Goal: Transaction & Acquisition: Subscribe to service/newsletter

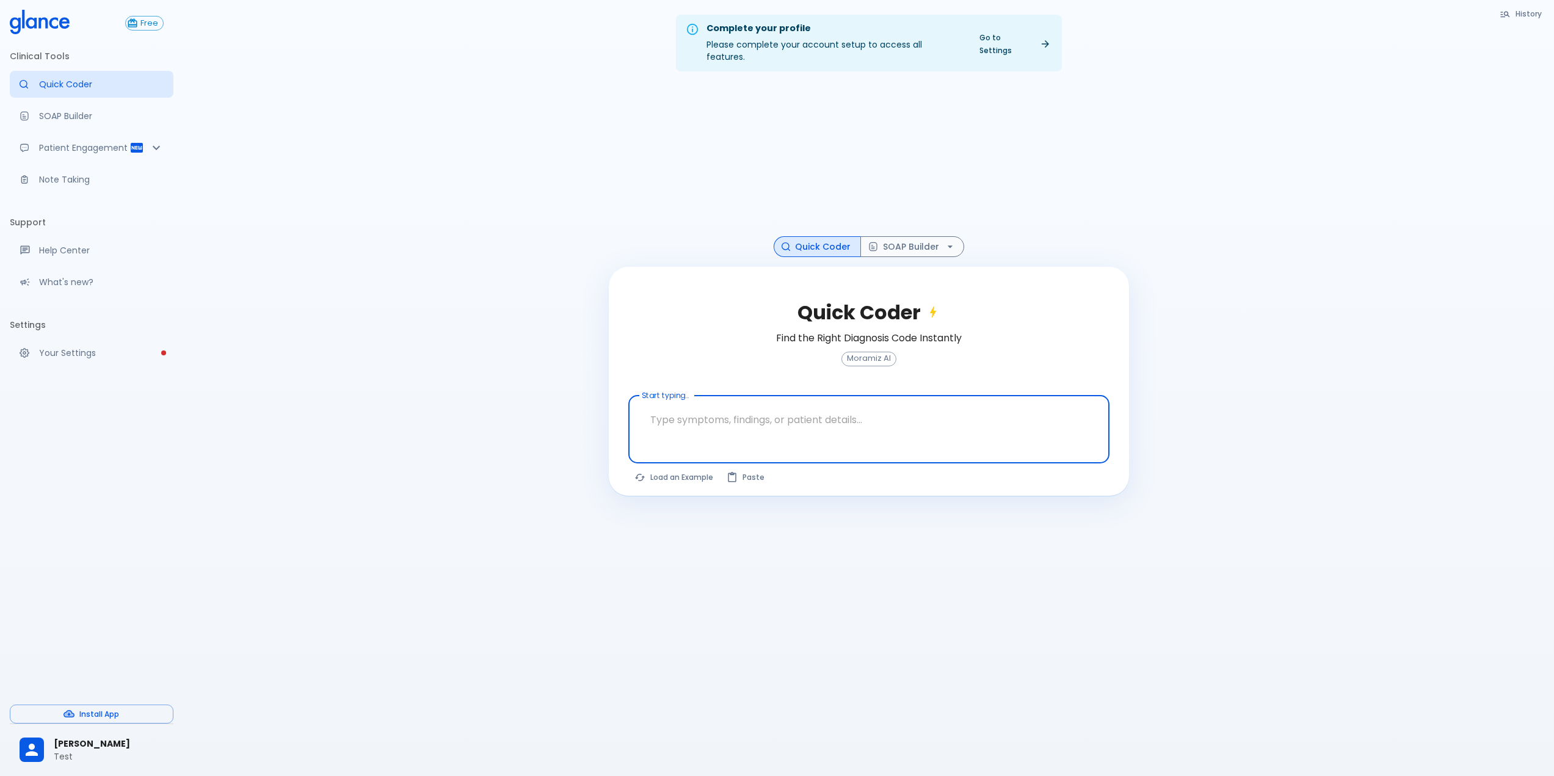
click at [70, 760] on p "Test" at bounding box center [109, 757] width 110 height 12
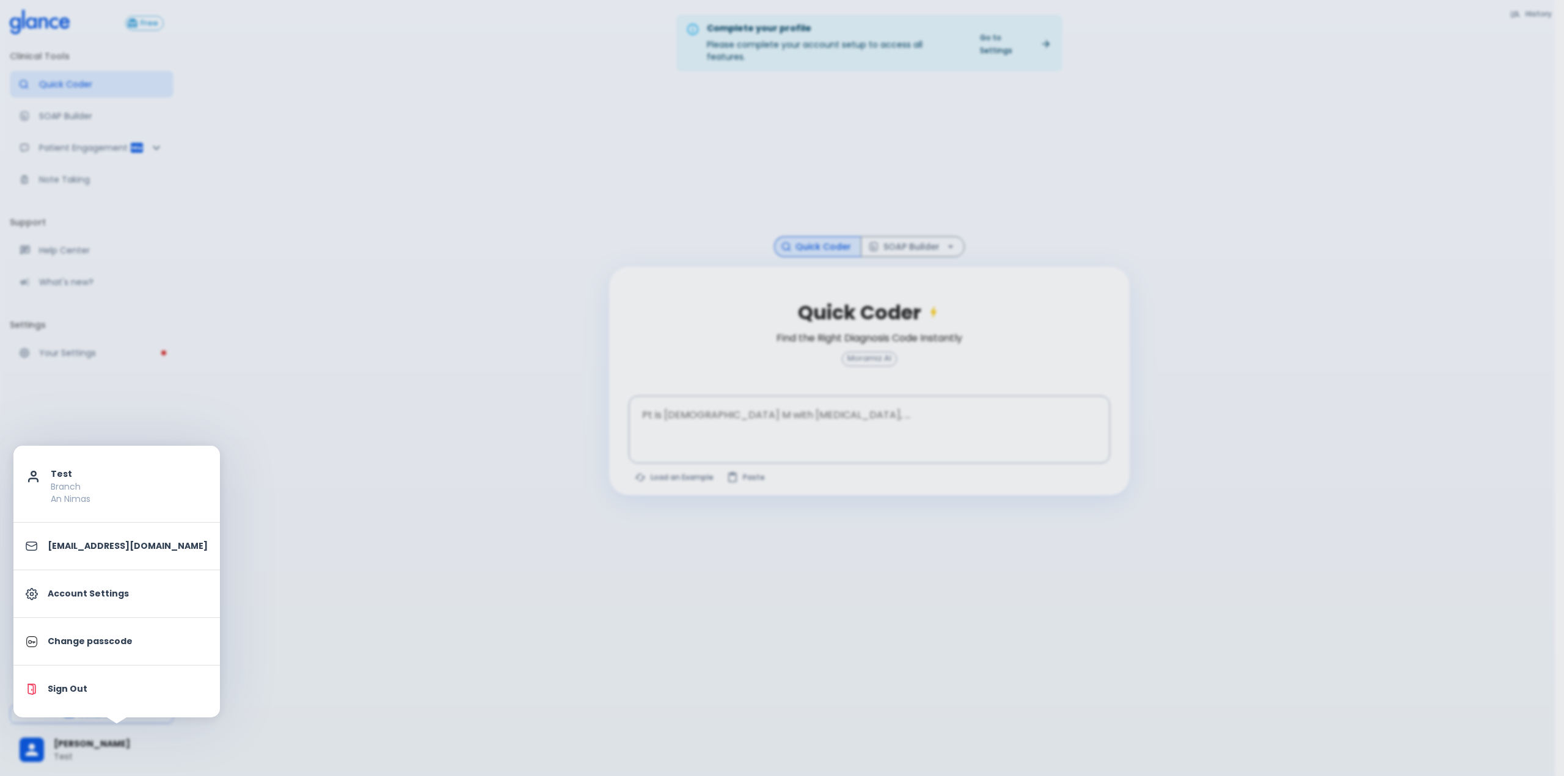
click at [106, 588] on p "Account Settings" at bounding box center [128, 594] width 160 height 13
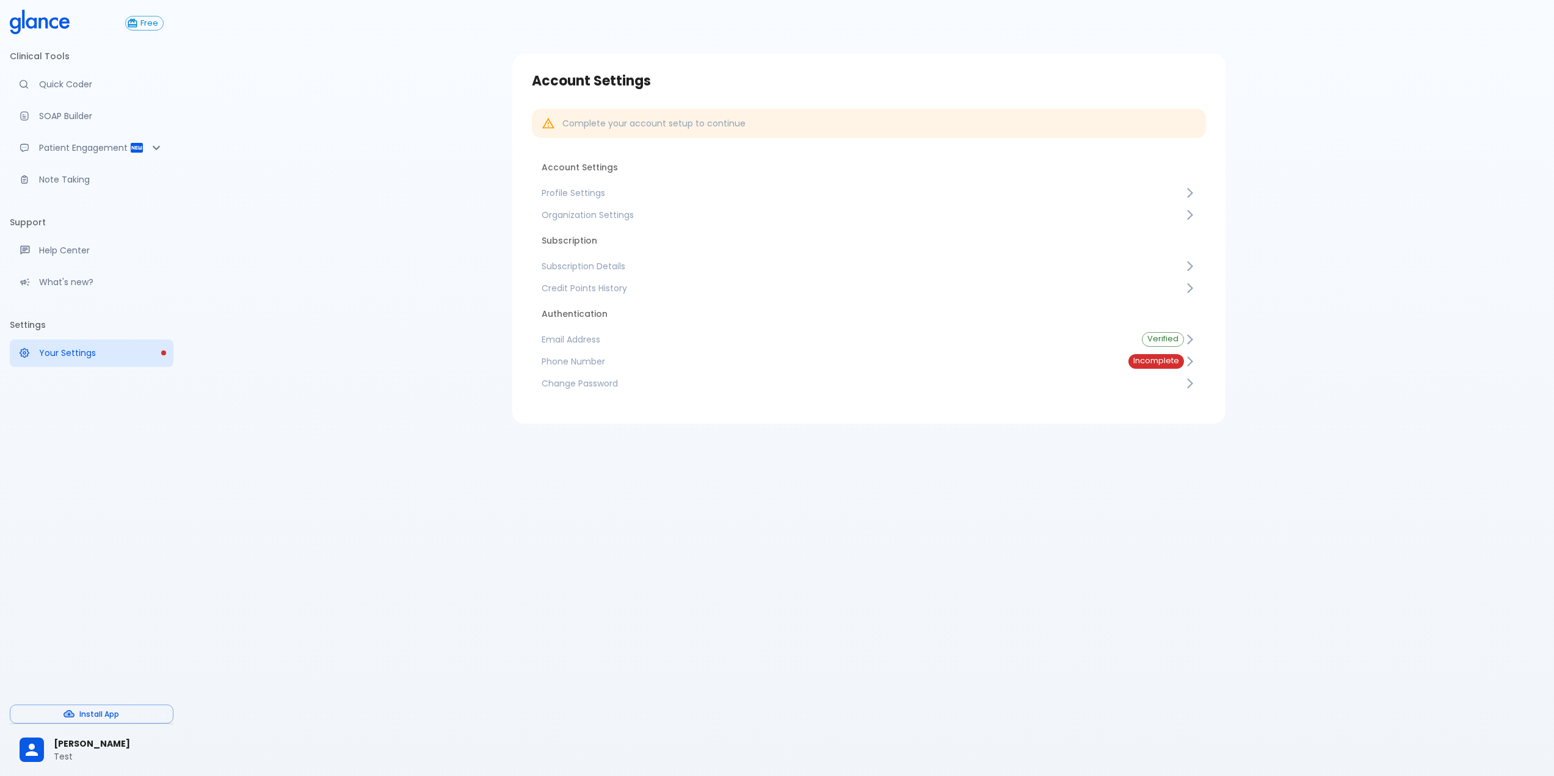
click at [616, 263] on span "Subscription Details" at bounding box center [863, 266] width 643 height 12
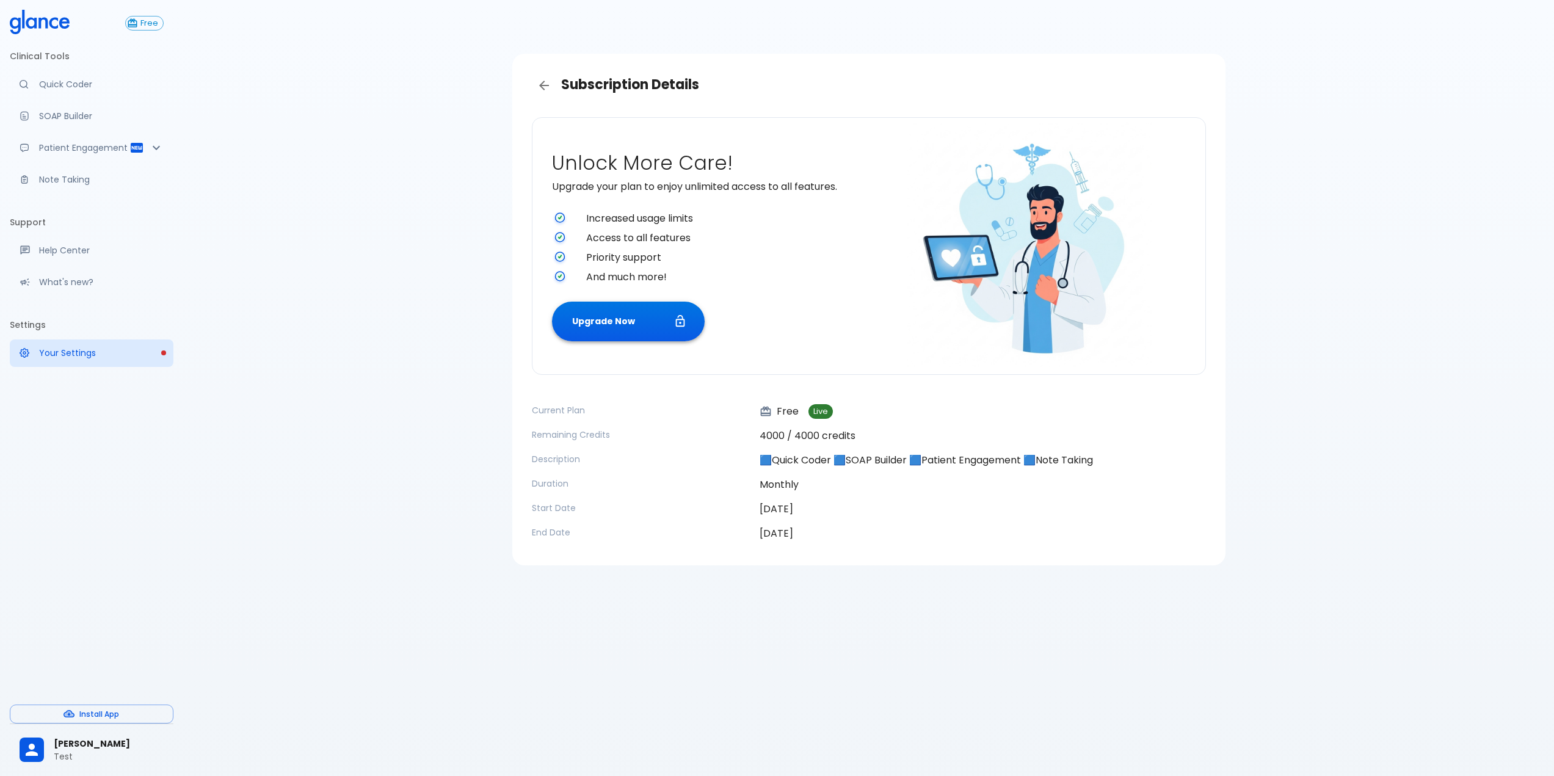
click at [658, 306] on button "Upgrade Now" at bounding box center [628, 322] width 153 height 40
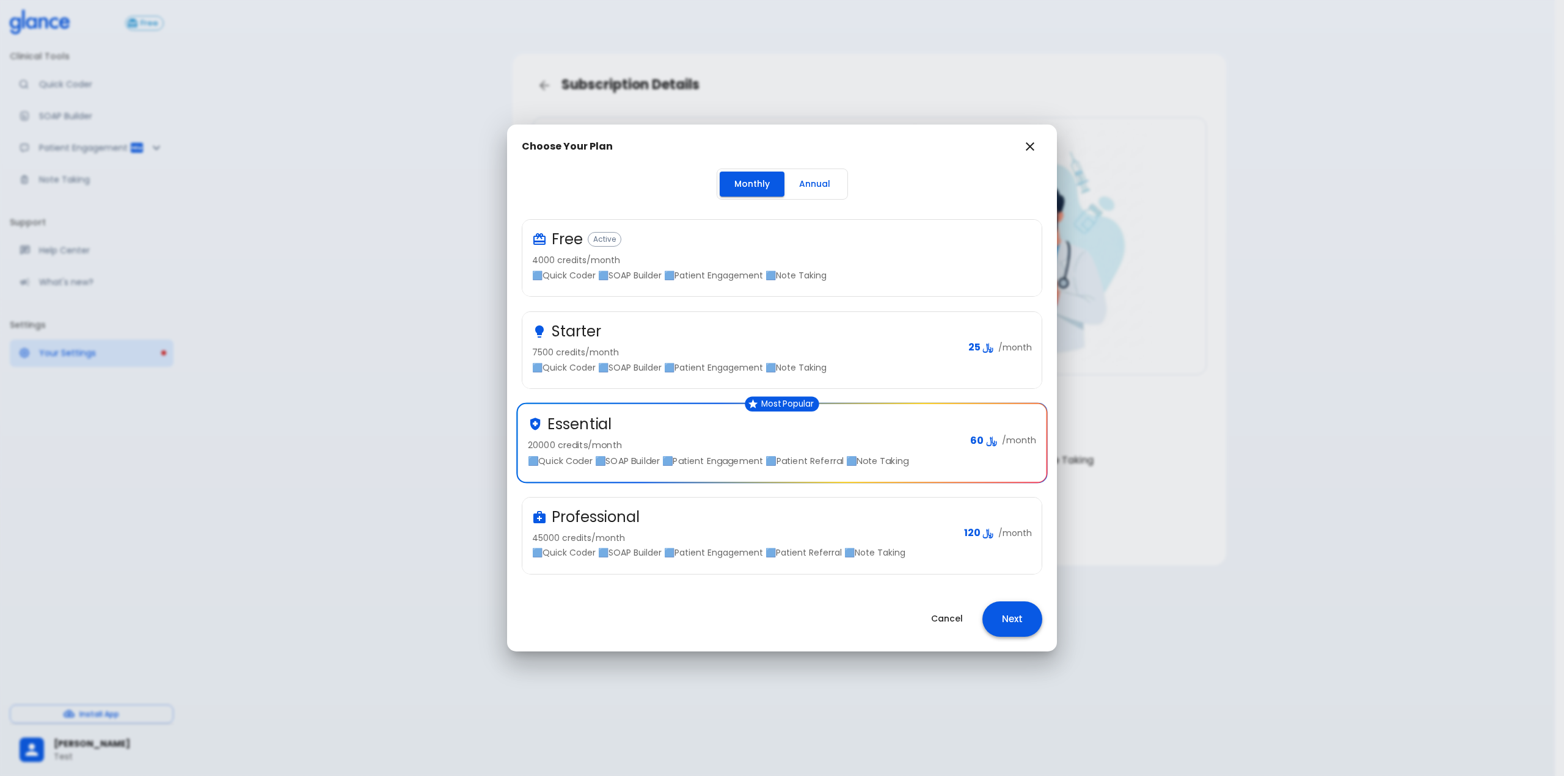
click at [1011, 630] on button "Next" at bounding box center [1012, 619] width 60 height 35
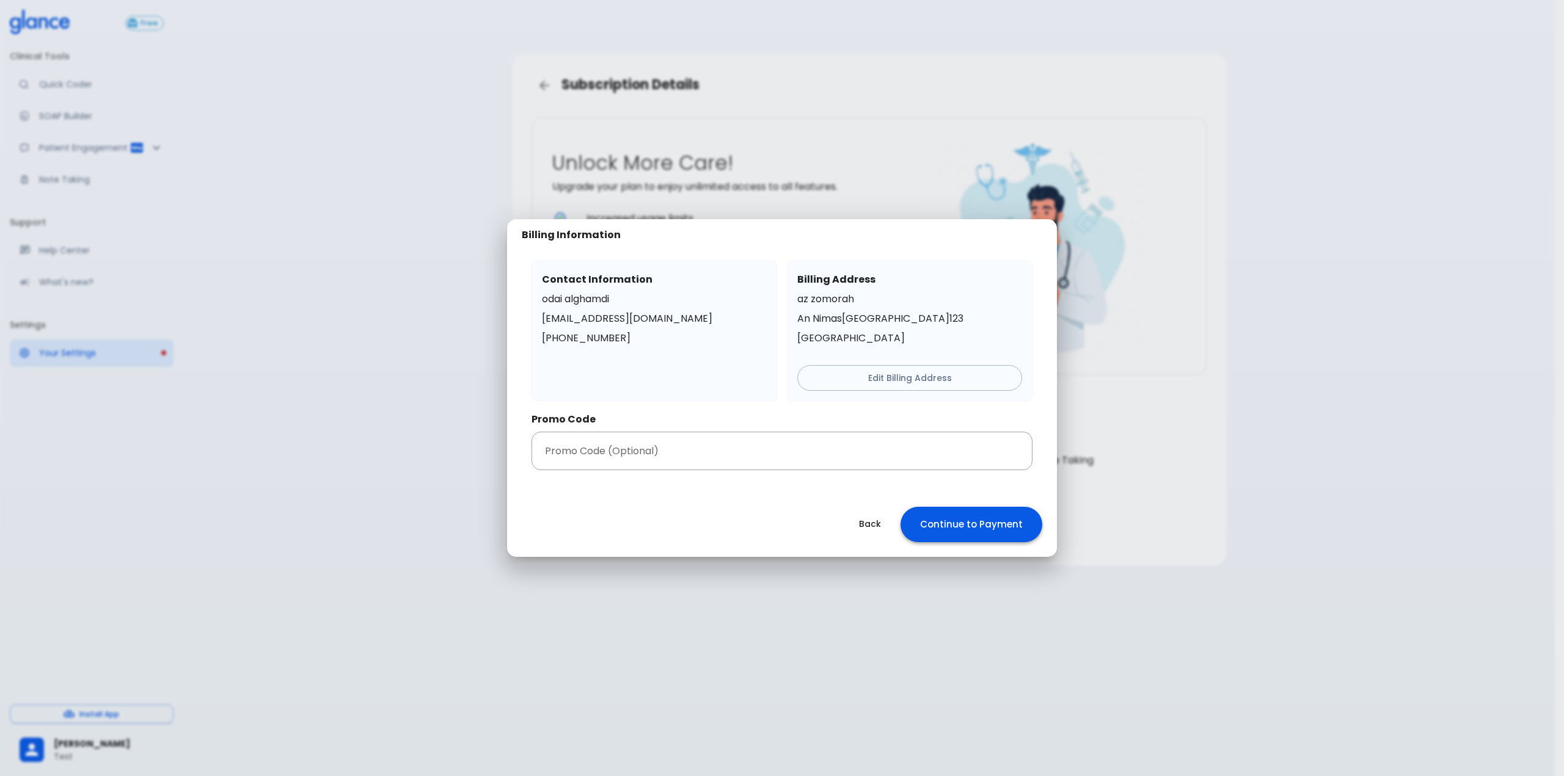
click at [975, 526] on button "Continue to Payment" at bounding box center [971, 524] width 142 height 35
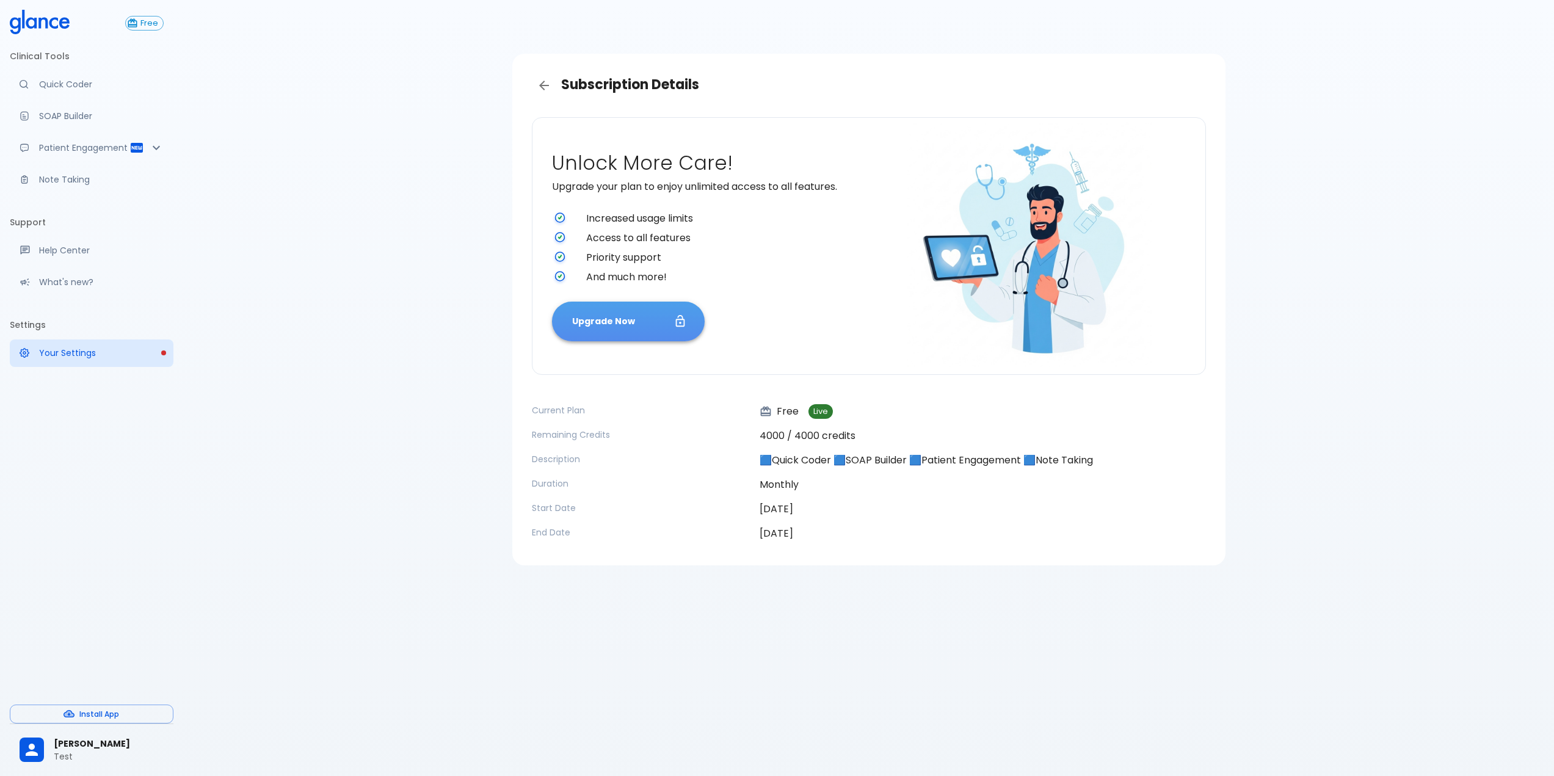
click at [627, 313] on button "Upgrade Now" at bounding box center [628, 322] width 153 height 40
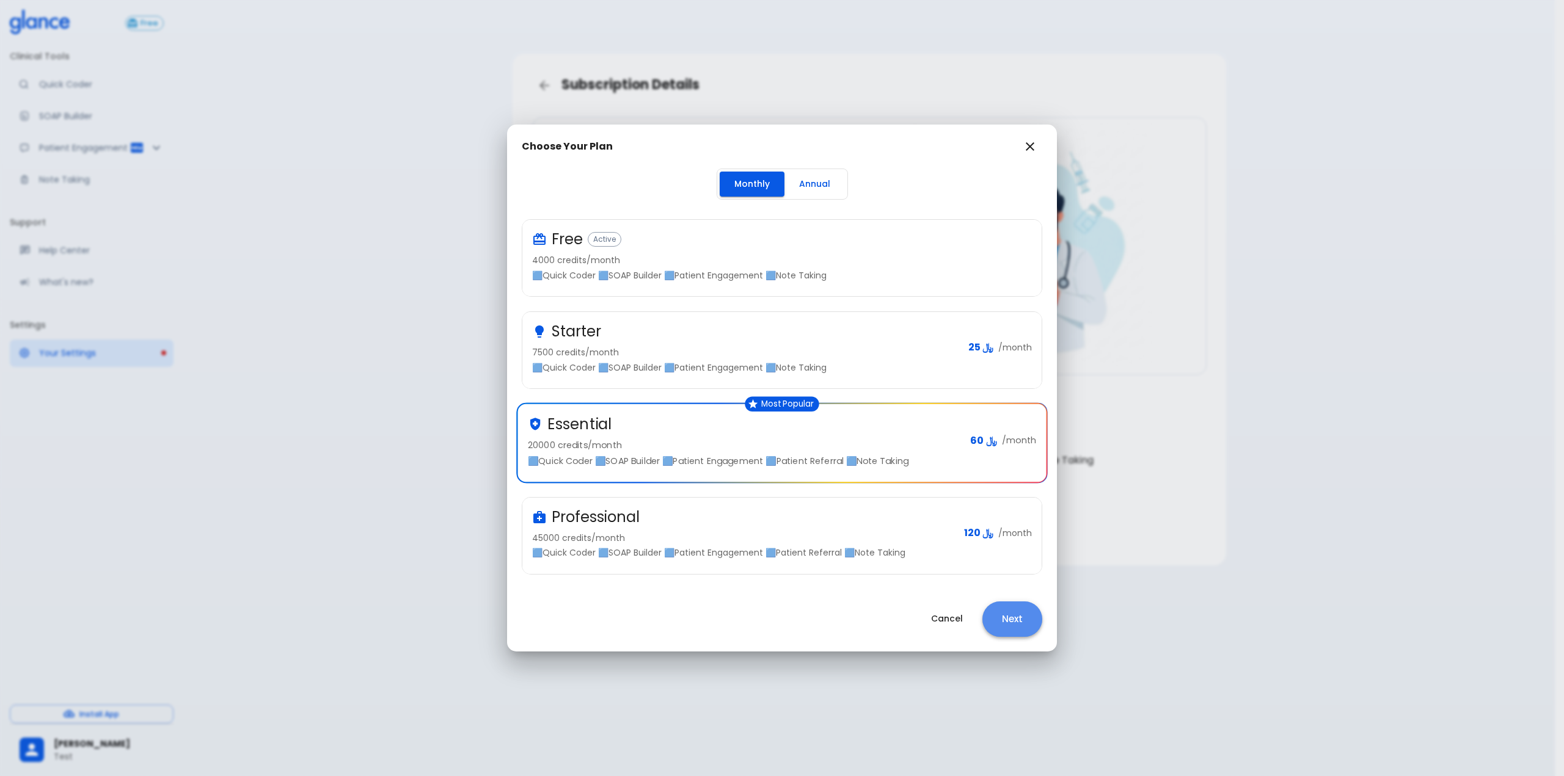
click at [1018, 620] on button "Next" at bounding box center [1012, 619] width 60 height 35
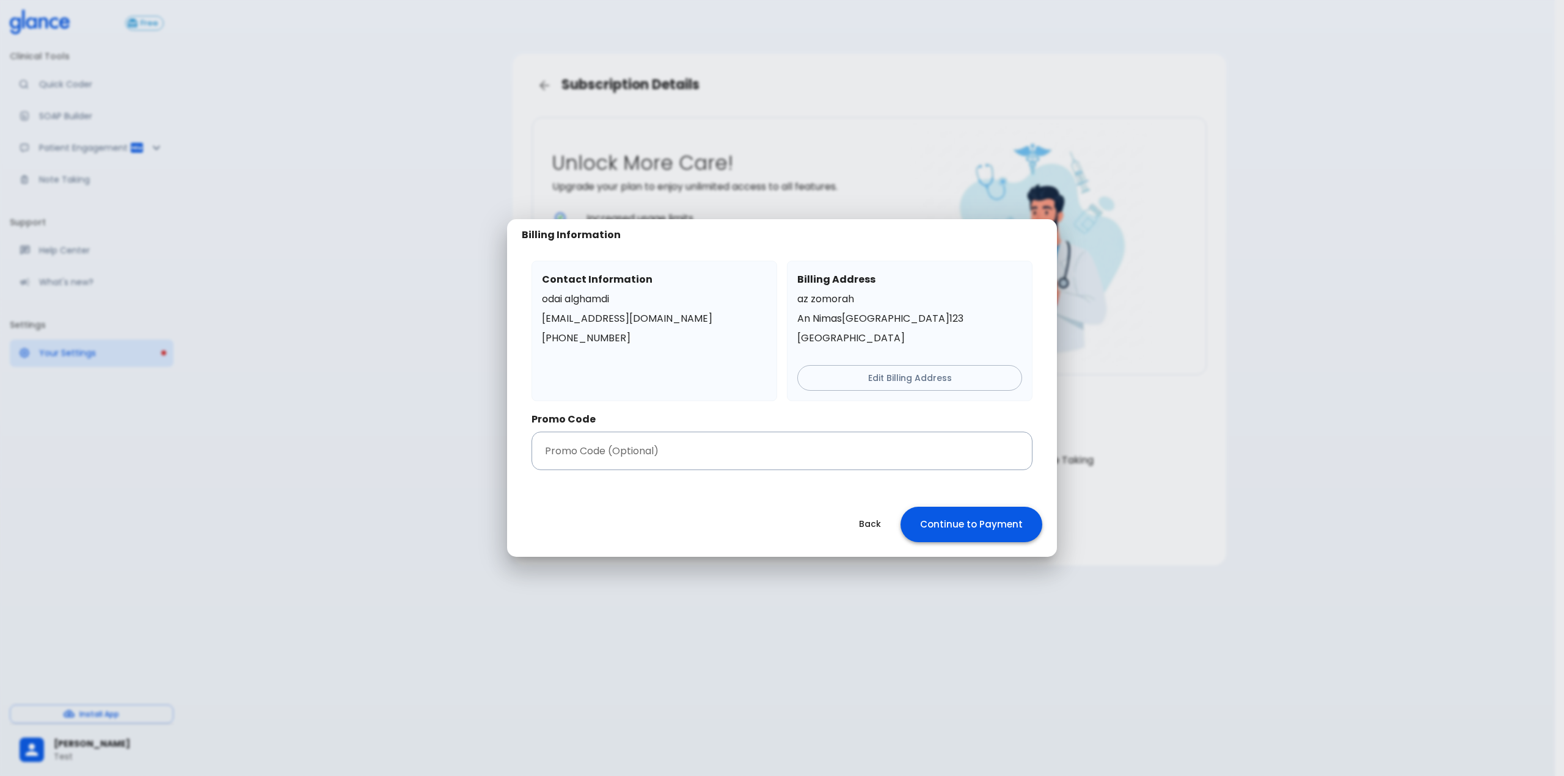
click at [961, 518] on button "Continue to Payment" at bounding box center [971, 524] width 142 height 35
